Goal: Task Accomplishment & Management: Manage account settings

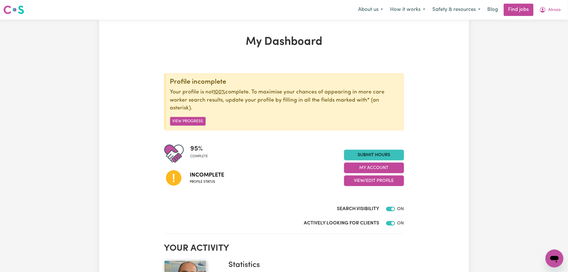
scroll to position [37, 0]
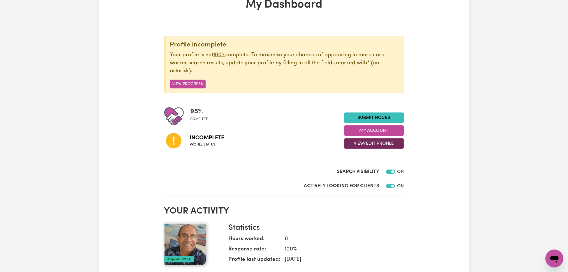
click at [369, 144] on button "View/Edit Profile" at bounding box center [374, 143] width 60 height 11
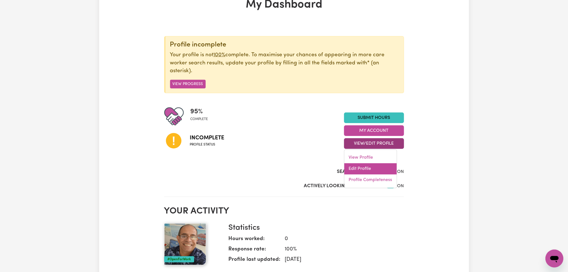
click at [361, 167] on link "Edit Profile" at bounding box center [370, 169] width 52 height 11
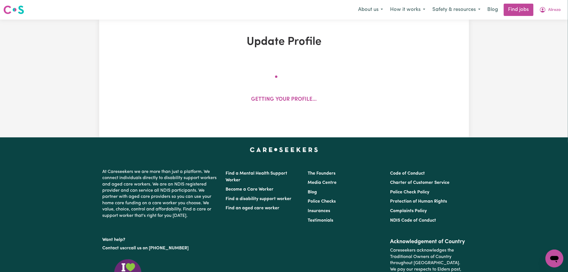
select select "[DEMOGRAPHIC_DATA]"
select select "[DEMOGRAPHIC_DATA] Citizen"
select select "Studying a healthcare related degree or qualification"
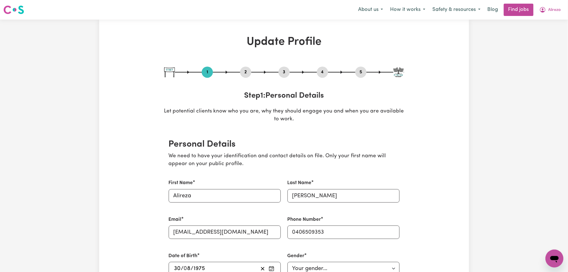
click at [246, 71] on button "2" at bounding box center [245, 72] width 11 height 7
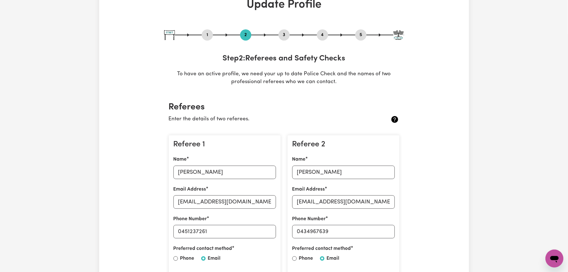
scroll to position [112, 0]
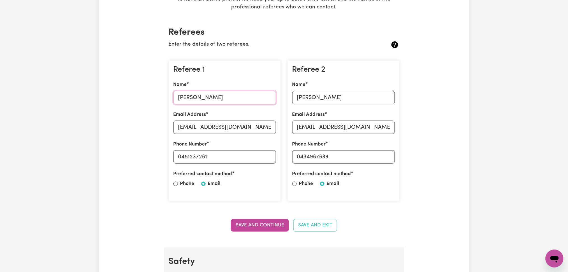
click at [199, 99] on input "[PERSON_NAME]" at bounding box center [224, 97] width 103 height 13
click at [193, 124] on input "[EMAIL_ADDRESS][DOMAIN_NAME]" at bounding box center [224, 127] width 103 height 13
drag, startPoint x: 181, startPoint y: 157, endPoint x: 256, endPoint y: 158, distance: 75.1
click at [256, 158] on input "0451237261" at bounding box center [224, 156] width 103 height 13
click at [316, 97] on input "[PERSON_NAME]" at bounding box center [343, 97] width 103 height 13
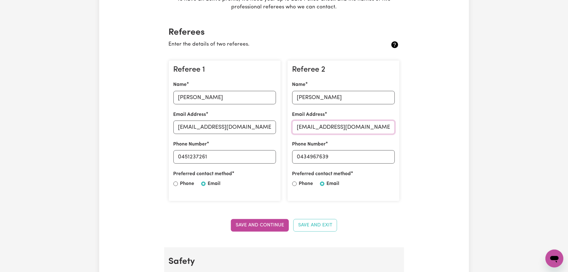
drag, startPoint x: 349, startPoint y: 122, endPoint x: 344, endPoint y: 126, distance: 6.1
click at [347, 124] on input "[EMAIL_ADDRESS][DOMAIN_NAME]" at bounding box center [343, 127] width 103 height 13
click at [344, 126] on input "[EMAIL_ADDRESS][DOMAIN_NAME]" at bounding box center [343, 127] width 103 height 13
drag, startPoint x: 300, startPoint y: 156, endPoint x: 355, endPoint y: 155, distance: 55.2
click at [355, 155] on input "0434967639" at bounding box center [343, 156] width 103 height 13
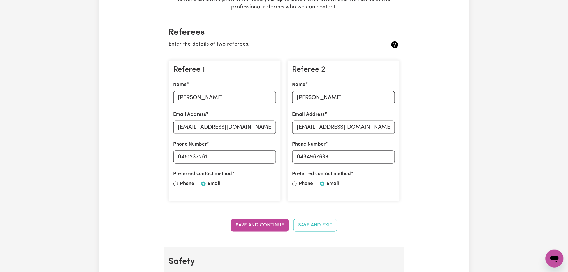
scroll to position [0, 0]
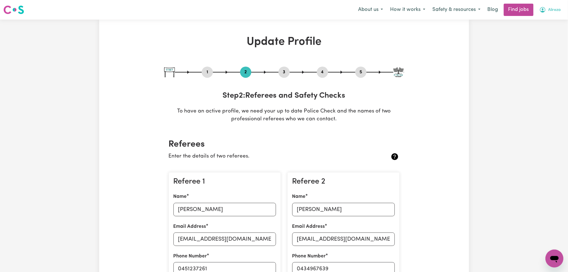
click at [546, 12] on icon "My Account" at bounding box center [542, 9] width 7 height 7
click at [548, 40] on link "Logout" at bounding box center [542, 43] width 44 height 11
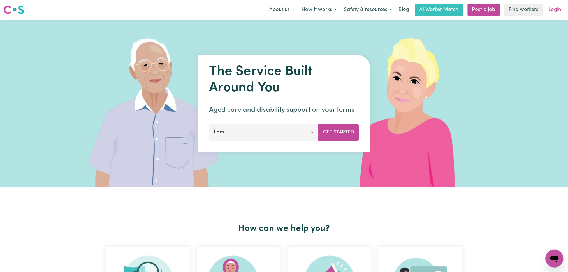
click at [558, 8] on link "Login" at bounding box center [554, 10] width 19 height 12
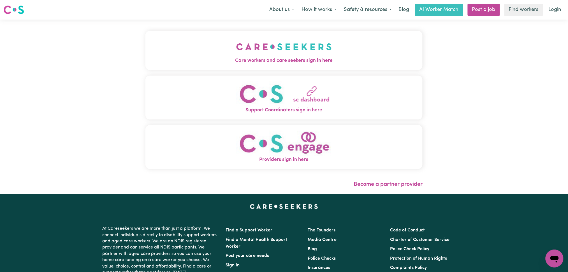
click at [267, 53] on button "Care workers and care seekers sign in here" at bounding box center [283, 50] width 277 height 39
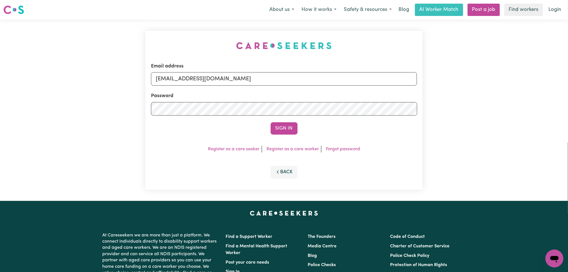
click at [253, 87] on form "Email address [EMAIL_ADDRESS][DOMAIN_NAME] Password Sign In" at bounding box center [284, 99] width 266 height 72
drag, startPoint x: 244, startPoint y: 81, endPoint x: 241, endPoint y: 85, distance: 5.4
click at [244, 81] on input "[EMAIL_ADDRESS][DOMAIN_NAME]" at bounding box center [284, 78] width 266 height 13
click at [404, 102] on form "Email address Superuser~[EMAIL_ADDRESS][DOMAIN_NAME] Password Sign In" at bounding box center [284, 99] width 266 height 72
type input "Superuser~[EMAIL_ADDRESS][DOMAIN_NAME]"
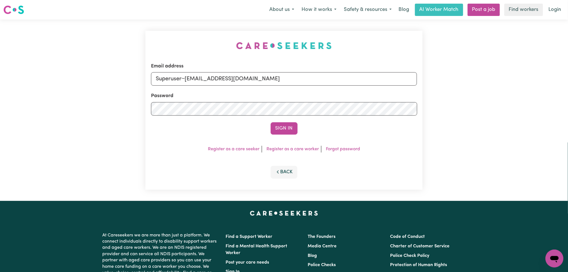
click at [271, 122] on button "Sign In" at bounding box center [284, 128] width 27 height 12
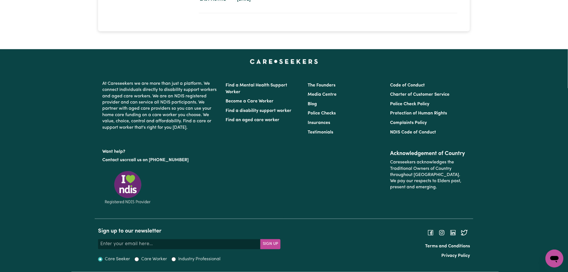
scroll to position [810, 0]
